Goal: Information Seeking & Learning: Learn about a topic

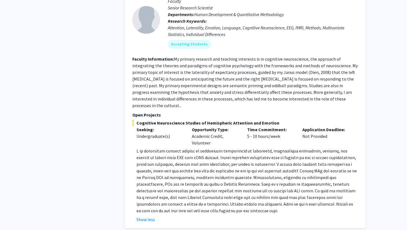
scroll to position [2123, 0]
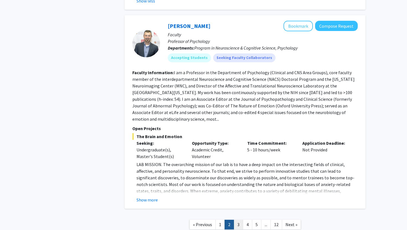
click at [238, 220] on link "3" at bounding box center [238, 225] width 9 height 10
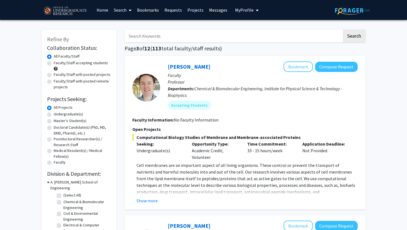
scroll to position [2, 0]
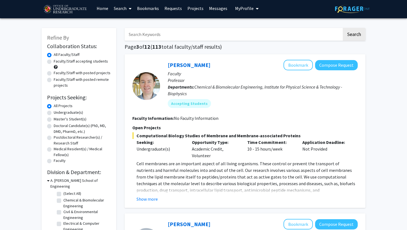
click at [158, 197] on div "Show more" at bounding box center [247, 199] width 221 height 7
click at [148, 199] on button "Show more" at bounding box center [147, 199] width 21 height 7
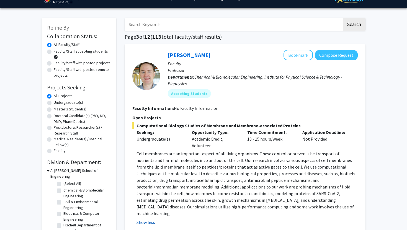
scroll to position [23, 0]
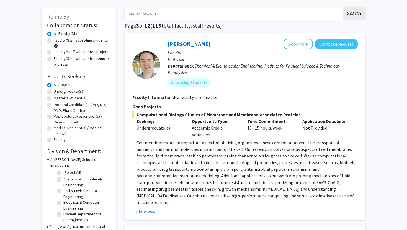
click at [158, 190] on p "Cell membranes are an important aspect of all living organisms. These control o…" at bounding box center [247, 172] width 221 height 66
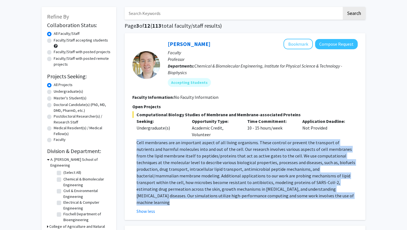
click at [158, 190] on p "Cell membranes are an important aspect of all living organisms. These control o…" at bounding box center [247, 172] width 221 height 66
click at [159, 193] on p "Cell membranes are an important aspect of all living organisms. These control o…" at bounding box center [247, 172] width 221 height 66
